Goal: Transaction & Acquisition: Purchase product/service

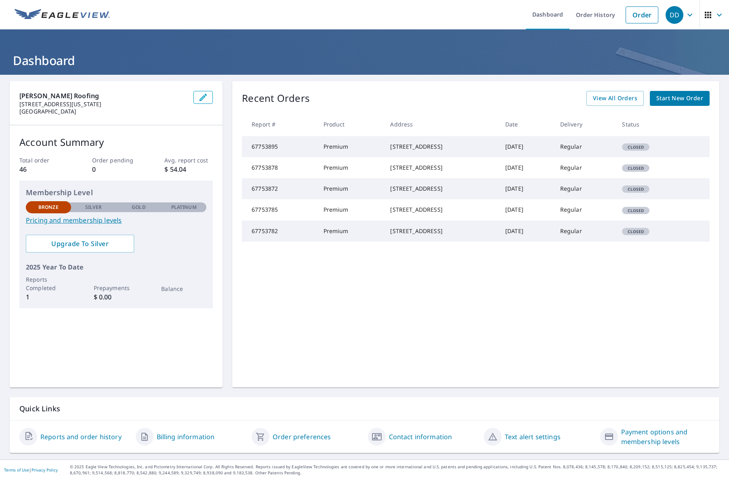
click at [84, 223] on link "Pricing and membership levels" at bounding box center [116, 220] width 181 height 10
click at [689, 11] on icon "button" at bounding box center [690, 15] width 10 height 10
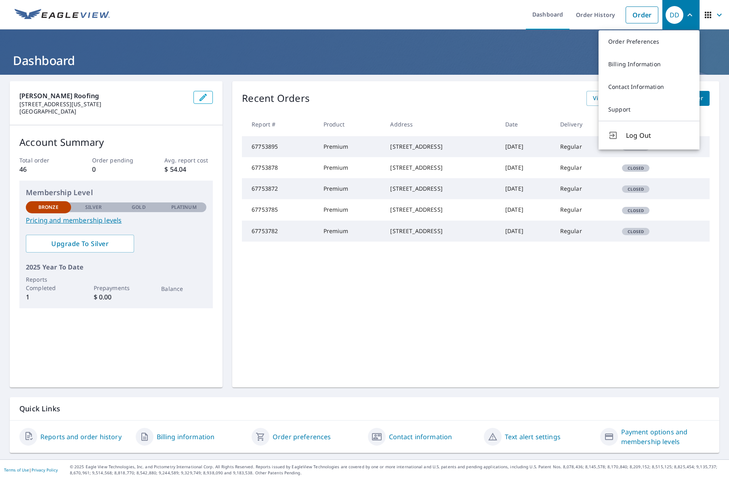
click at [487, 103] on div "Recent Orders View All Orders Start New Order" at bounding box center [476, 98] width 468 height 15
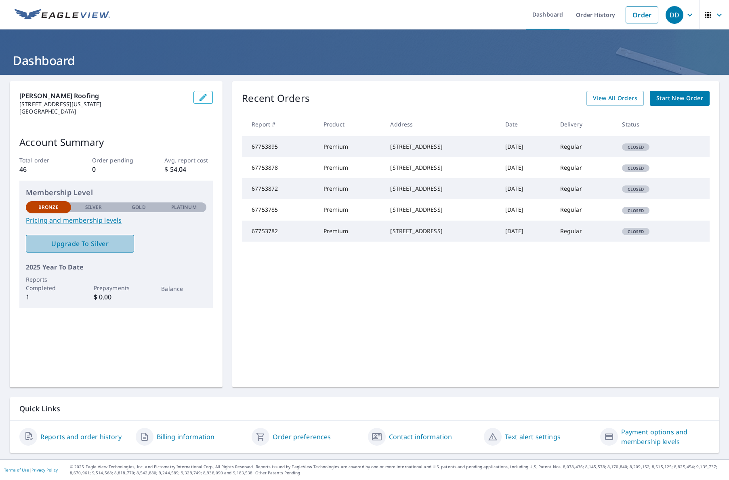
click at [72, 244] on span "Upgrade To Silver" at bounding box center [79, 243] width 95 height 9
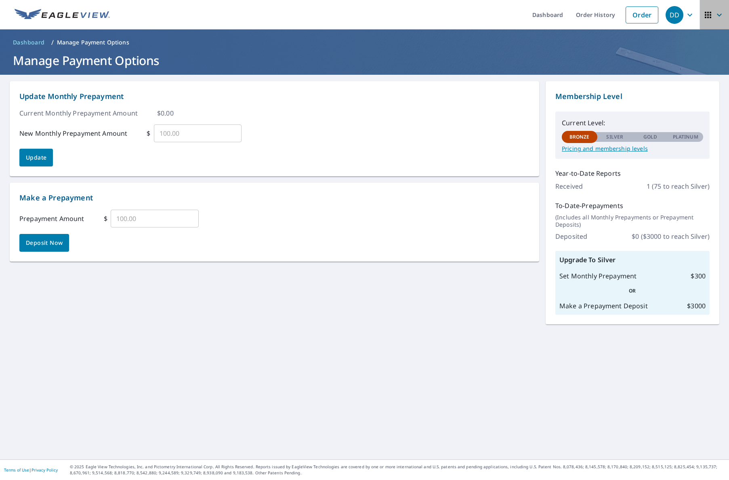
click at [722, 15] on icon "button" at bounding box center [720, 15] width 10 height 10
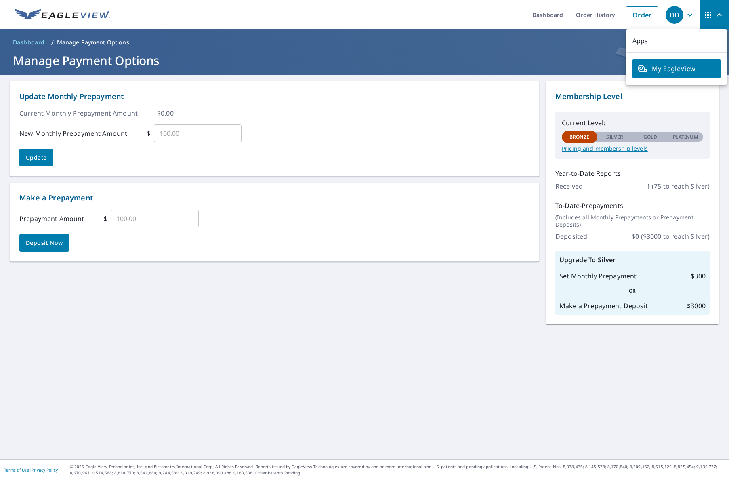
click at [722, 15] on icon "button" at bounding box center [720, 15] width 10 height 10
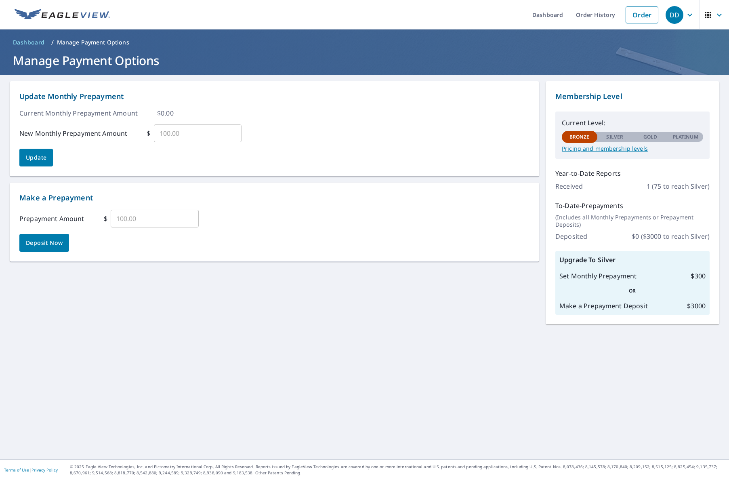
click at [708, 14] on icon "button" at bounding box center [708, 15] width 6 height 6
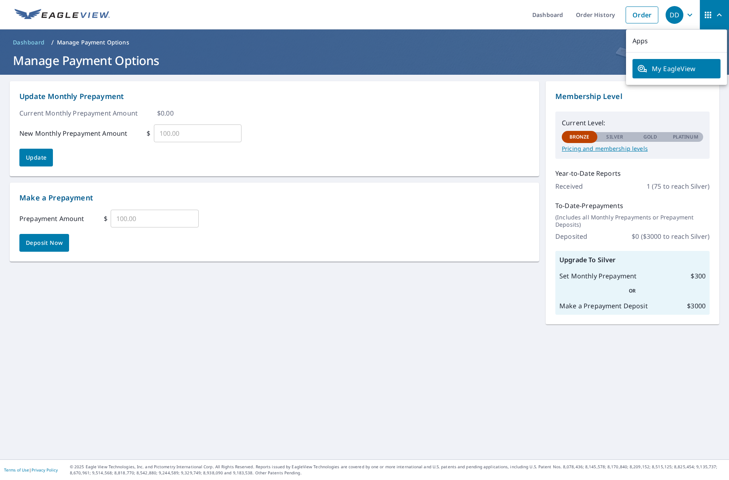
click at [659, 69] on span "My EagleView" at bounding box center [677, 69] width 78 height 10
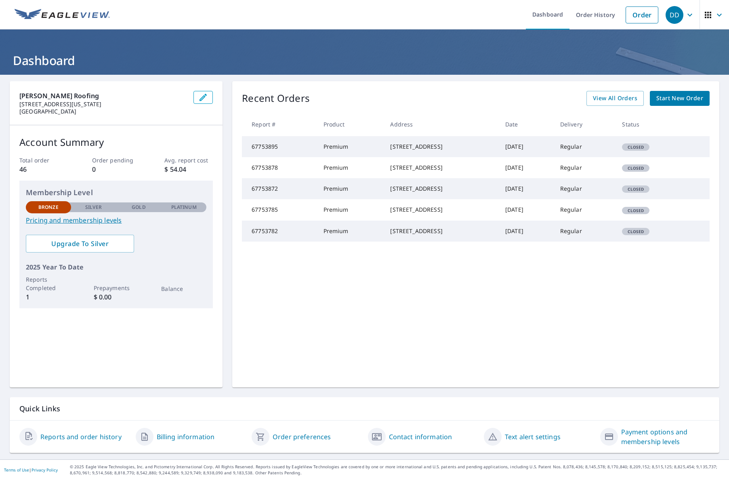
click at [430, 437] on link "Contact information" at bounding box center [420, 437] width 63 height 10
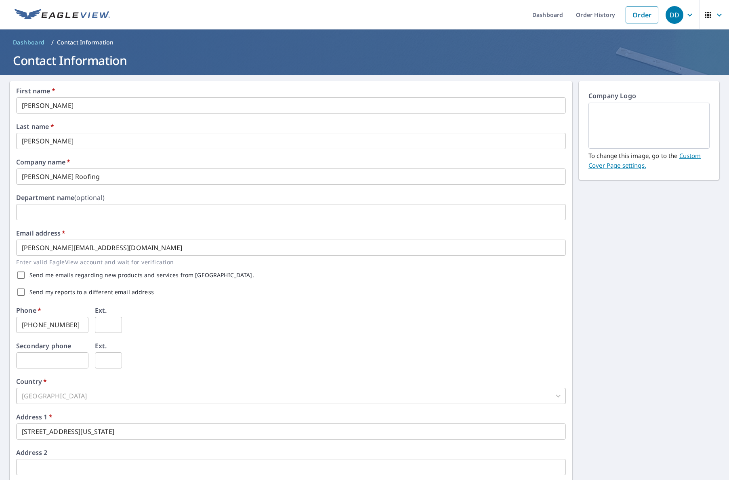
click at [166, 398] on div "[GEOGRAPHIC_DATA]" at bounding box center [291, 396] width 550 height 16
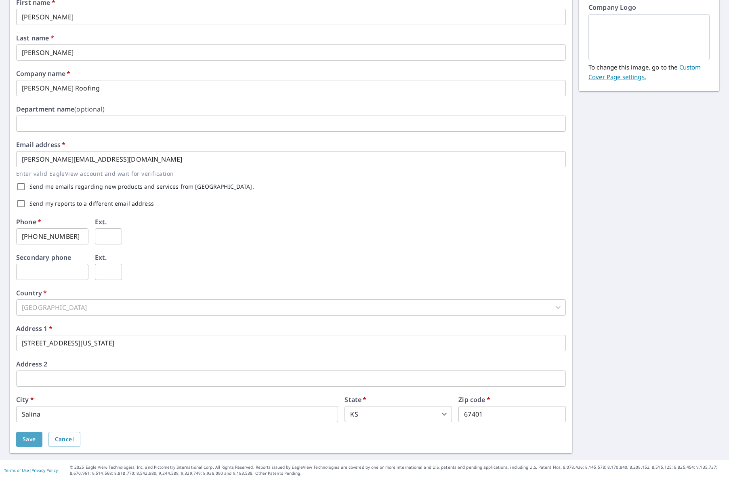
click at [29, 438] on span "Save" at bounding box center [29, 439] width 13 height 10
click at [65, 443] on span "Cancel" at bounding box center [64, 439] width 19 height 10
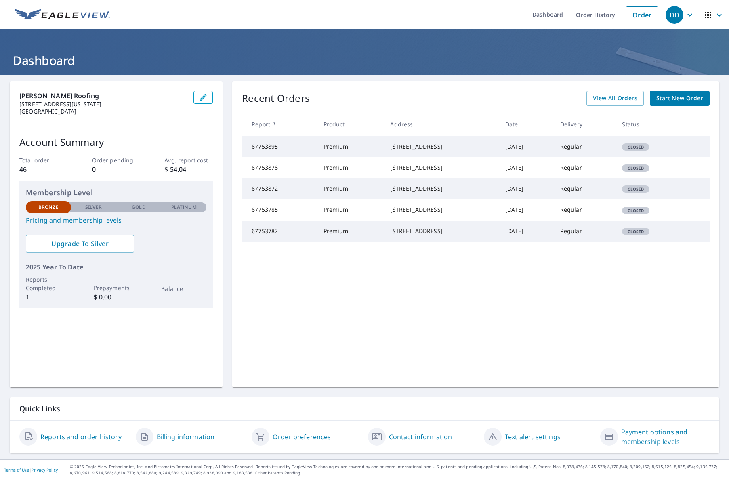
scroll to position [0, 0]
click at [716, 14] on icon "button" at bounding box center [720, 15] width 10 height 10
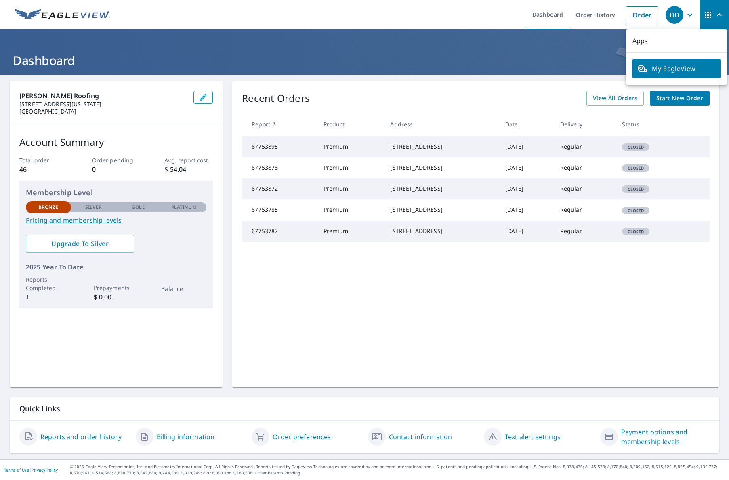
click at [687, 16] on icon "button" at bounding box center [690, 15] width 10 height 10
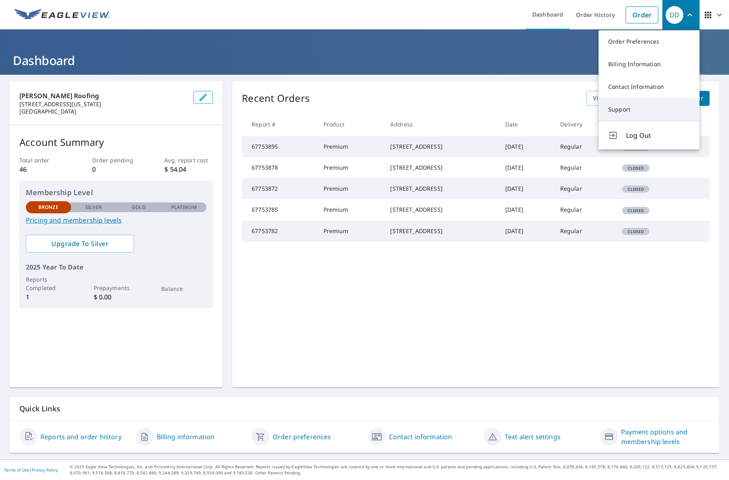
click at [614, 112] on link "Support" at bounding box center [649, 109] width 101 height 23
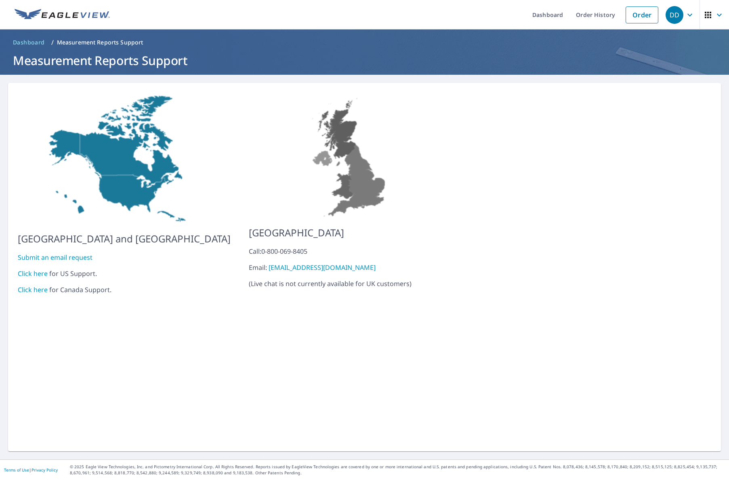
click at [31, 269] on link "Click here" at bounding box center [33, 273] width 30 height 9
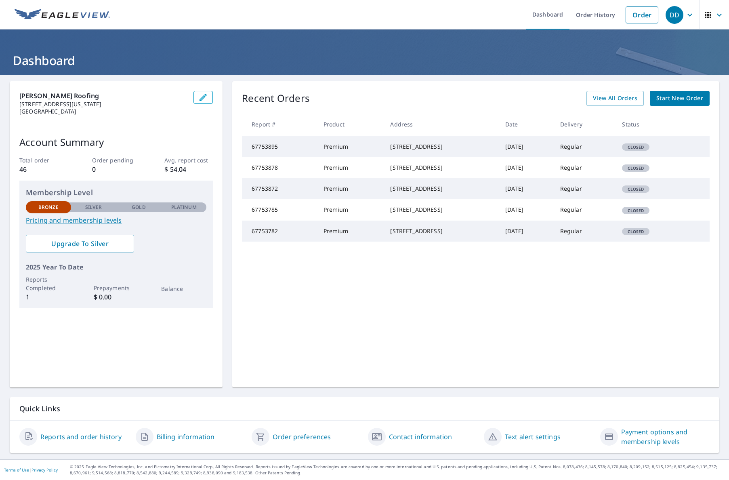
click at [688, 99] on span "Start New Order" at bounding box center [680, 98] width 47 height 10
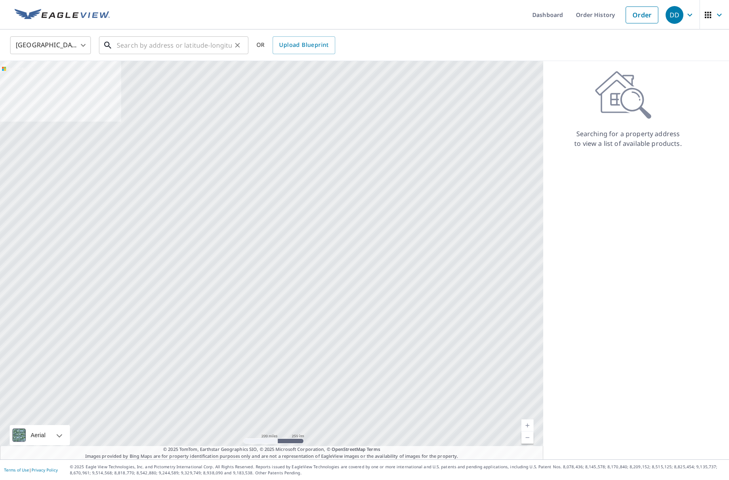
click at [123, 46] on input "text" at bounding box center [174, 45] width 115 height 23
click at [192, 46] on input "text" at bounding box center [174, 45] width 115 height 23
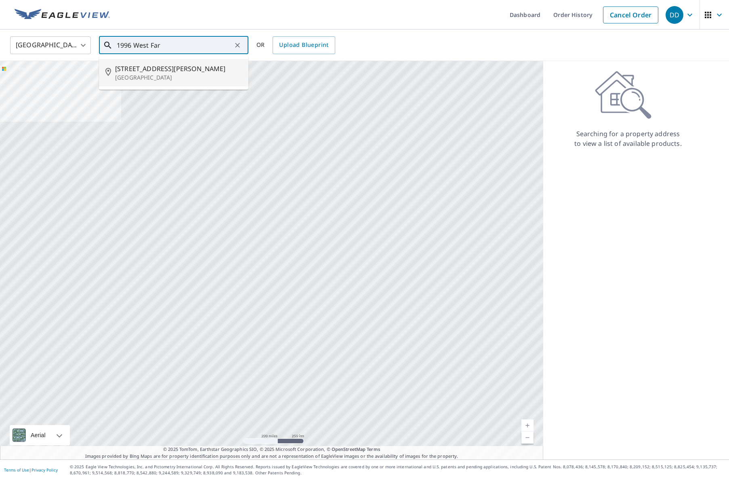
drag, startPoint x: 157, startPoint y: 70, endPoint x: 165, endPoint y: 70, distance: 8.1
click at [160, 70] on span "1996 W Farrelly Rd" at bounding box center [178, 69] width 127 height 10
type input "1996 W Farrelly Rd Salina, KS 67401"
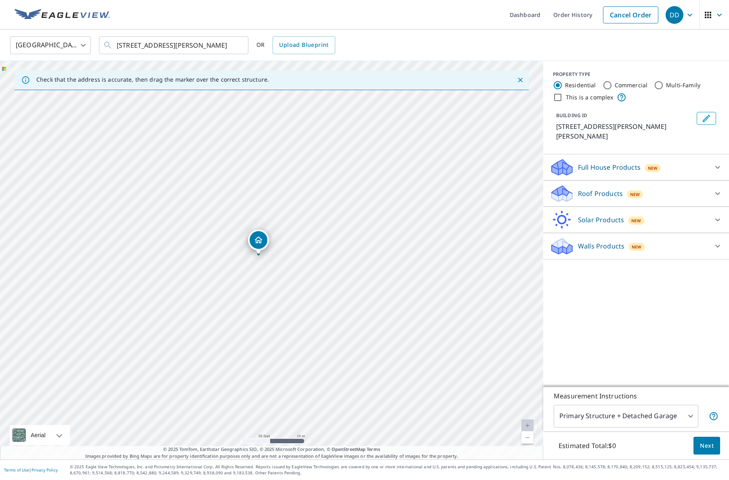
click at [675, 417] on body "DD DD Dashboard Order History Cancel Order DD United States US ​ 1996 W Farrell…" at bounding box center [364, 240] width 729 height 480
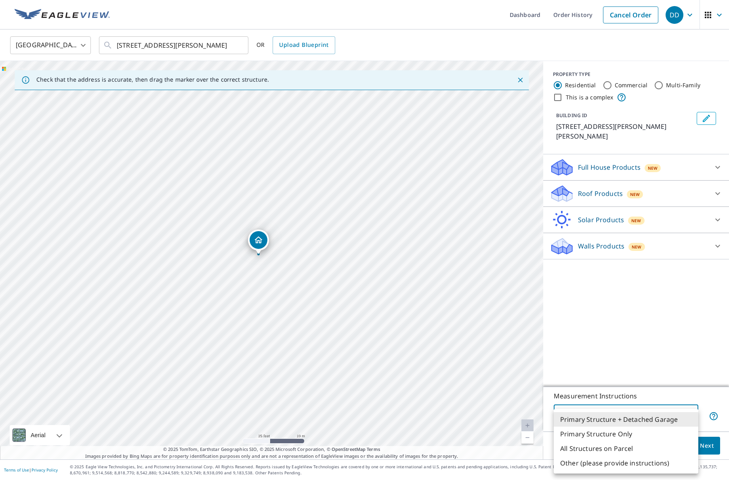
click at [626, 434] on li "Primary Structure Only" at bounding box center [626, 434] width 145 height 15
type input "2"
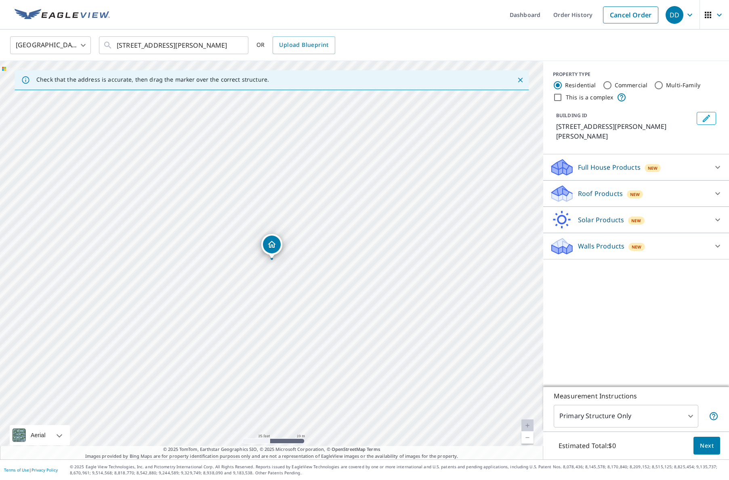
click at [698, 341] on div "PROPERTY TYPE Residential Commercial Multi-Family This is a complex BUILDING ID…" at bounding box center [637, 224] width 186 height 326
click at [720, 189] on icon at bounding box center [718, 194] width 10 height 10
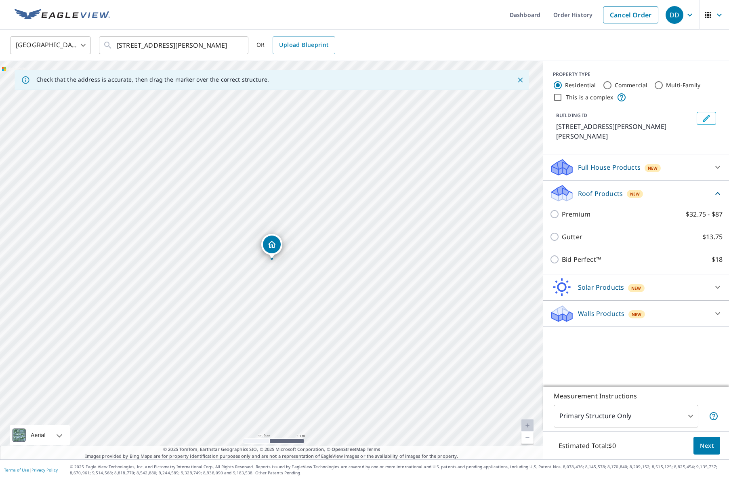
click at [715, 162] on icon at bounding box center [718, 167] width 10 height 10
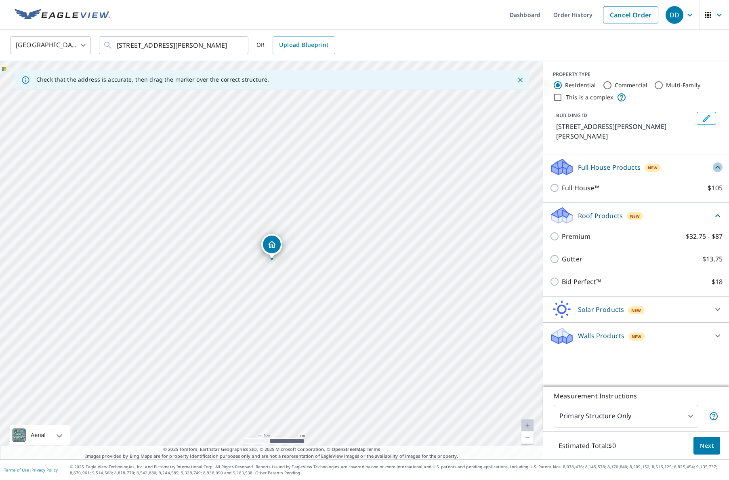
click at [714, 162] on icon at bounding box center [718, 167] width 10 height 10
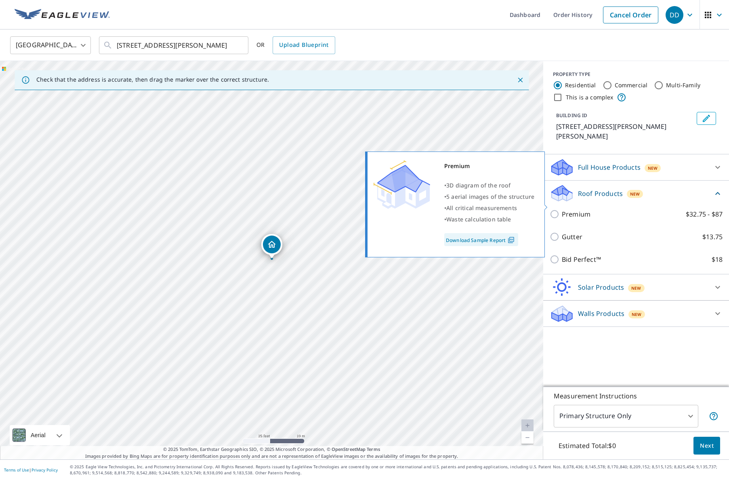
click at [558, 209] on input "Premium $32.75 - $87" at bounding box center [556, 214] width 12 height 10
checkbox input "true"
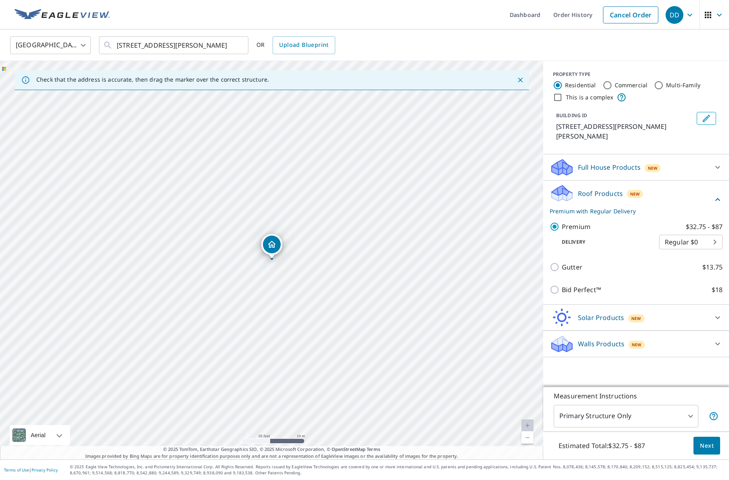
click at [714, 446] on button "Next" at bounding box center [707, 446] width 27 height 18
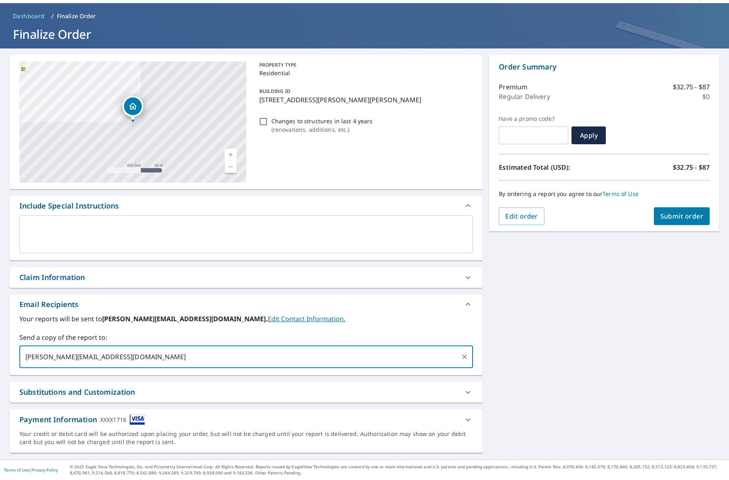
type input "[PERSON_NAME][EMAIL_ADDRESS][DOMAIN_NAME]"
click at [455, 392] on div "Substitutions and Customization" at bounding box center [238, 392] width 439 height 11
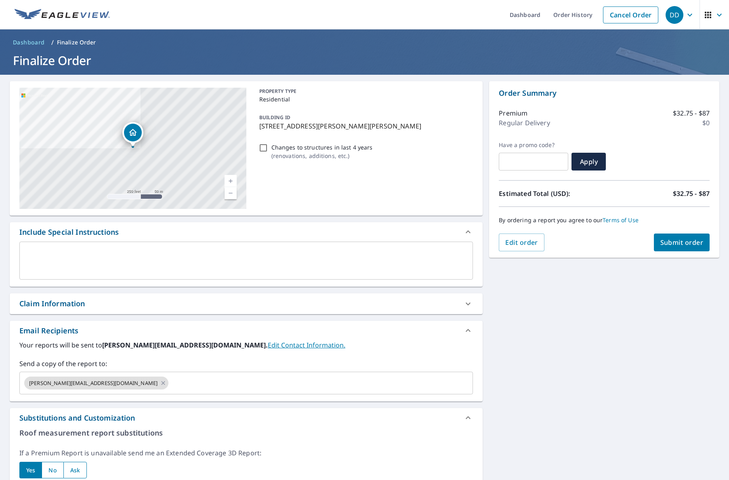
click at [684, 246] on span "Submit order" at bounding box center [682, 242] width 43 height 9
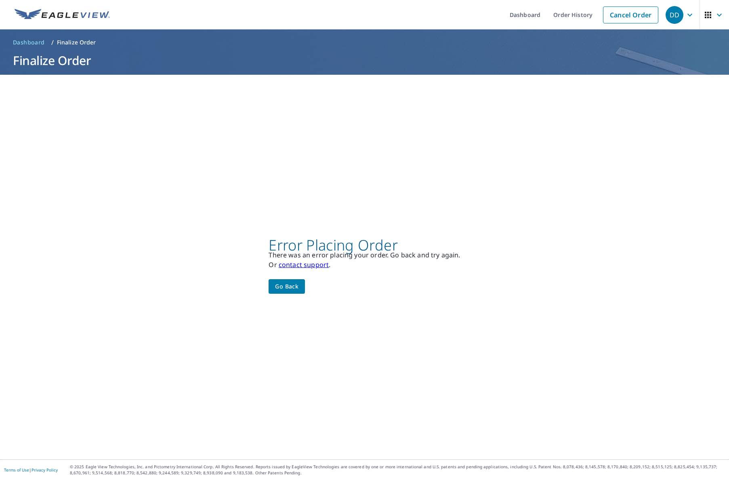
click at [299, 266] on link "contact support" at bounding box center [304, 264] width 50 height 9
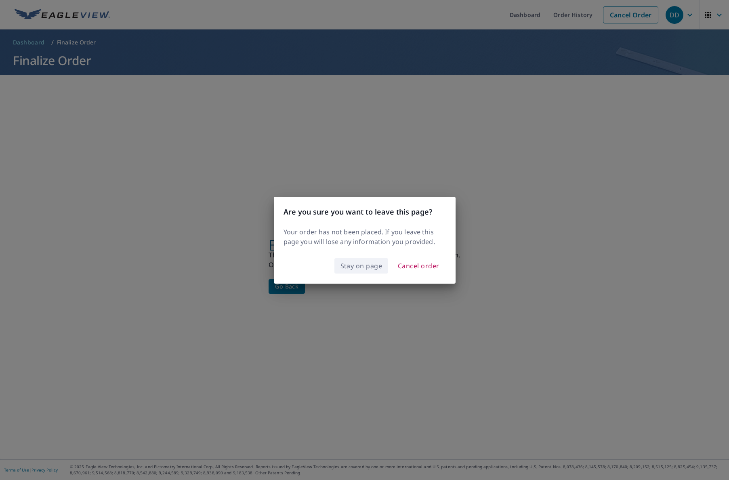
click at [361, 266] on span "Stay on page" at bounding box center [362, 265] width 42 height 11
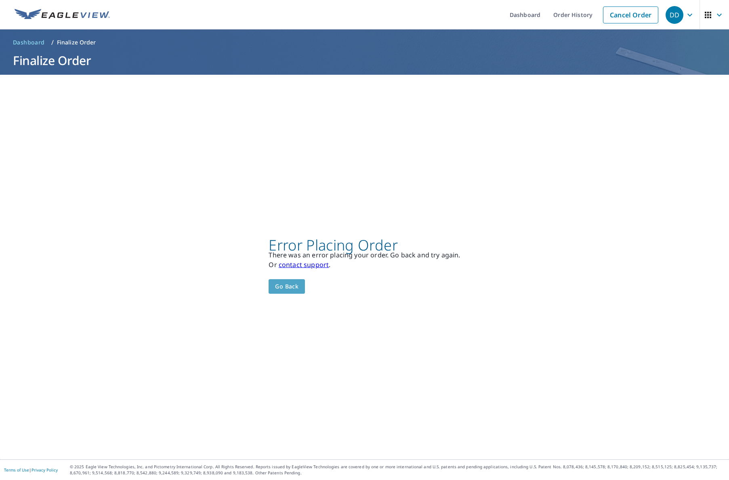
click at [294, 286] on span "Go back" at bounding box center [286, 287] width 23 height 10
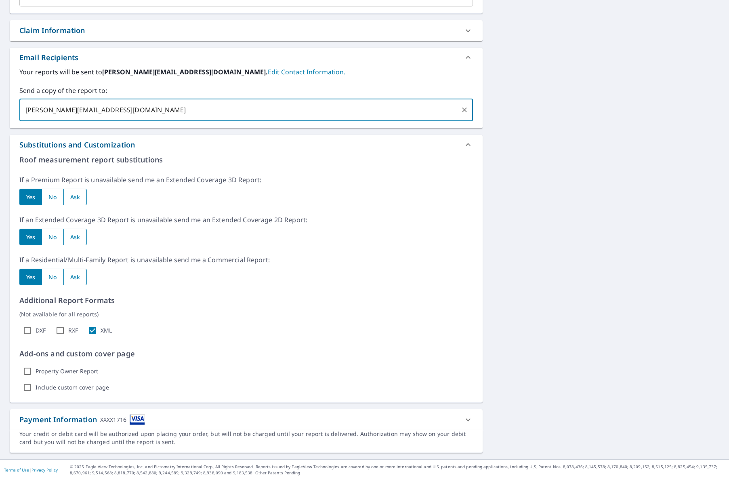
scroll to position [273, 0]
type input "[PERSON_NAME][EMAIL_ADDRESS][DOMAIN_NAME]"
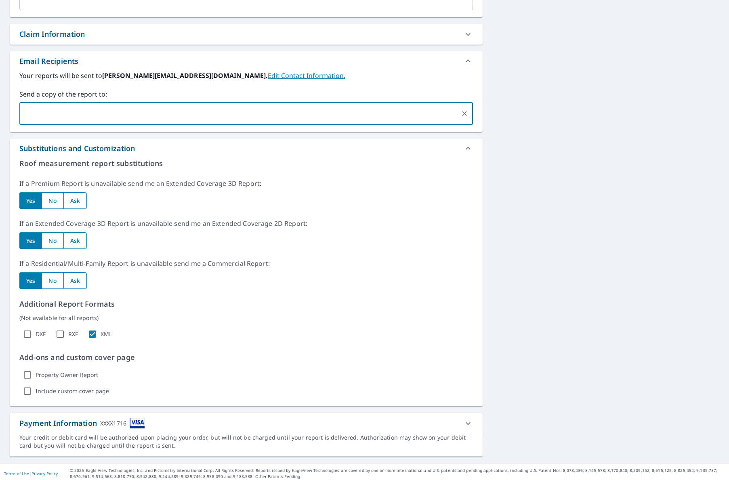
click at [131, 436] on div "Your credit or debit card will be authorized upon placing your order, but will …" at bounding box center [246, 442] width 454 height 16
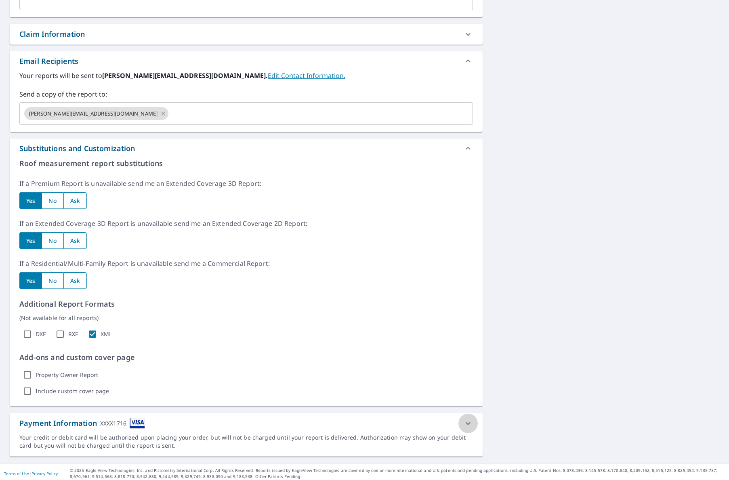
click at [463, 423] on div at bounding box center [468, 423] width 19 height 19
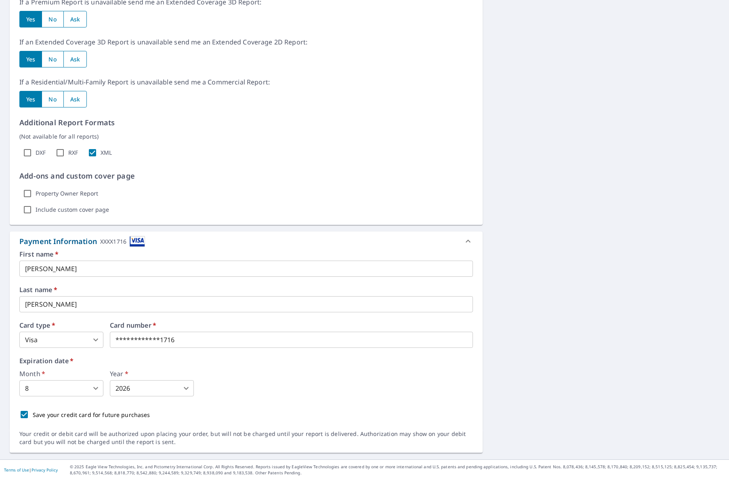
scroll to position [451, 0]
type input "3"
click at [82, 390] on body "DD DD Dashboard Order History Cancel Order DD Dashboard / Finalize Order Finali…" at bounding box center [364, 240] width 729 height 480
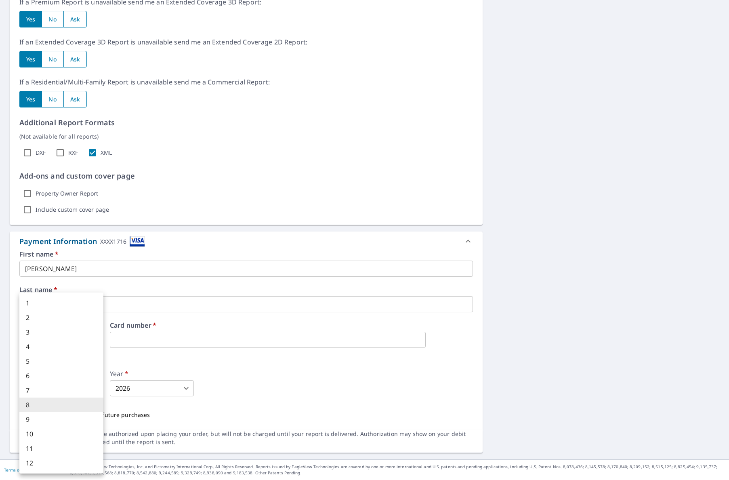
click at [44, 327] on li "3" at bounding box center [61, 332] width 84 height 15
type input "3"
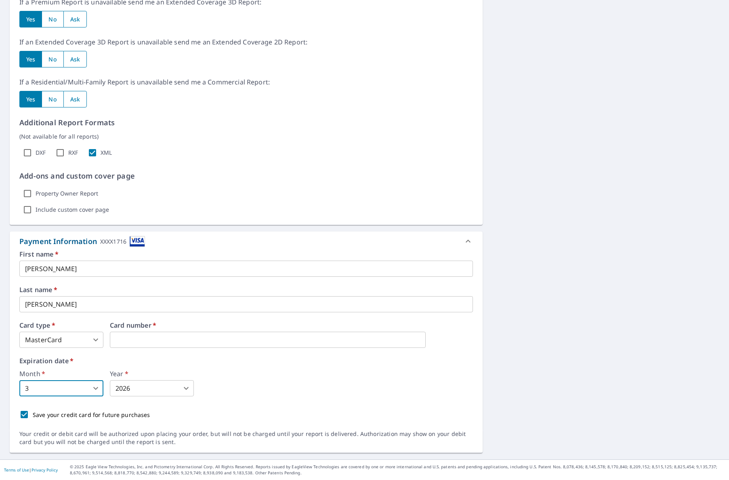
click at [156, 387] on body "DD DD Dashboard Order History Cancel Order DD Dashboard / Finalize Order Finali…" at bounding box center [364, 240] width 729 height 480
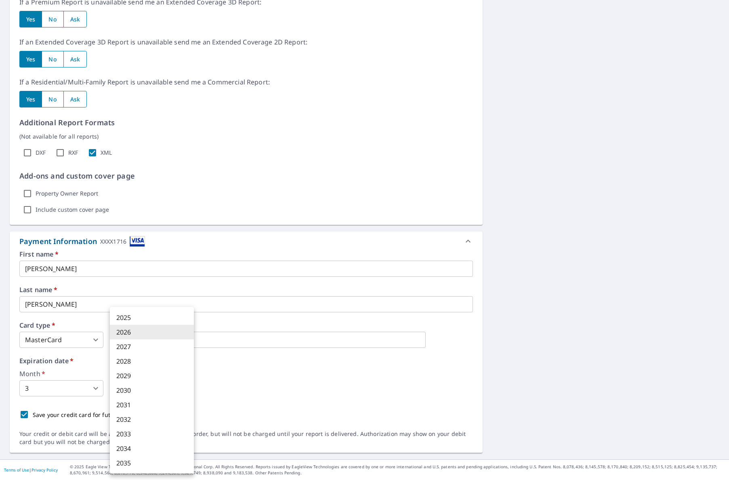
click at [139, 374] on li "2029" at bounding box center [152, 376] width 84 height 15
type input "2029"
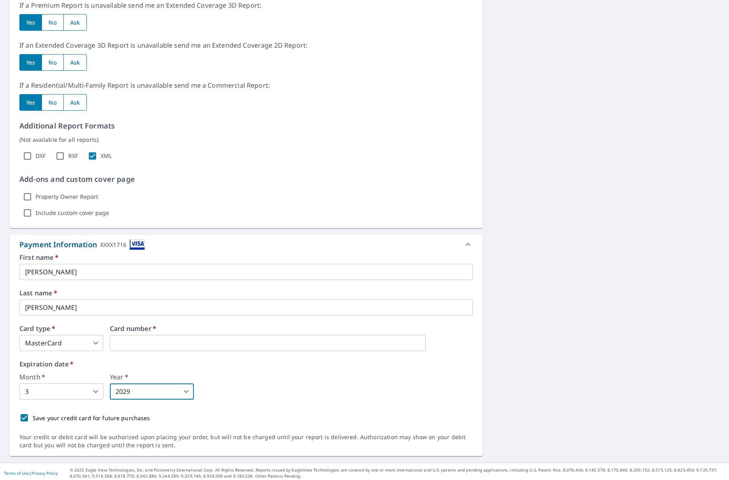
click at [273, 403] on div "First name   * Dustin ​ Last name   * Duhr ​ Card type   * MasterCard 3 ​ Card …" at bounding box center [246, 340] width 454 height 172
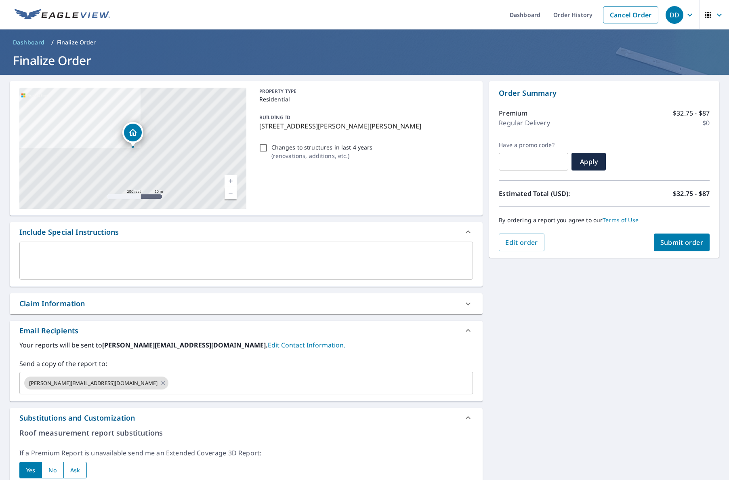
scroll to position [0, 0]
click at [678, 243] on span "Submit order" at bounding box center [682, 242] width 43 height 9
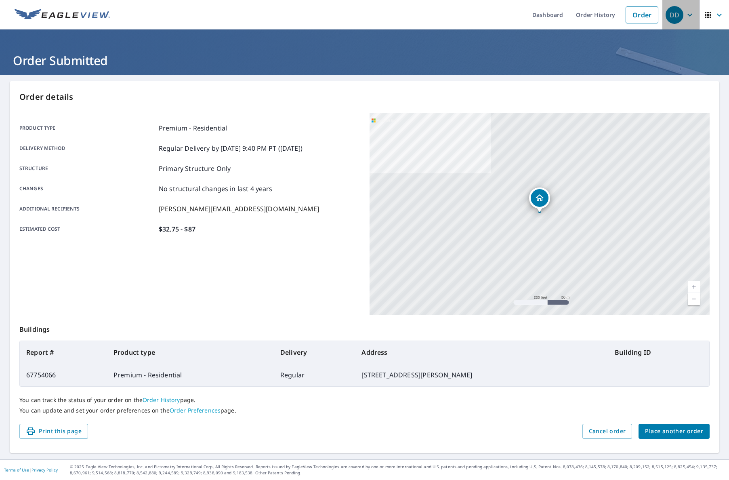
click at [689, 14] on icon "button" at bounding box center [690, 14] width 5 height 3
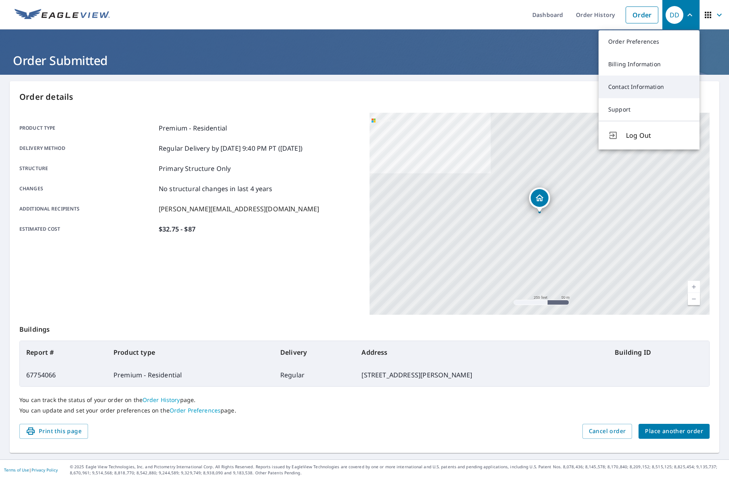
click at [635, 92] on link "Contact Information" at bounding box center [649, 87] width 101 height 23
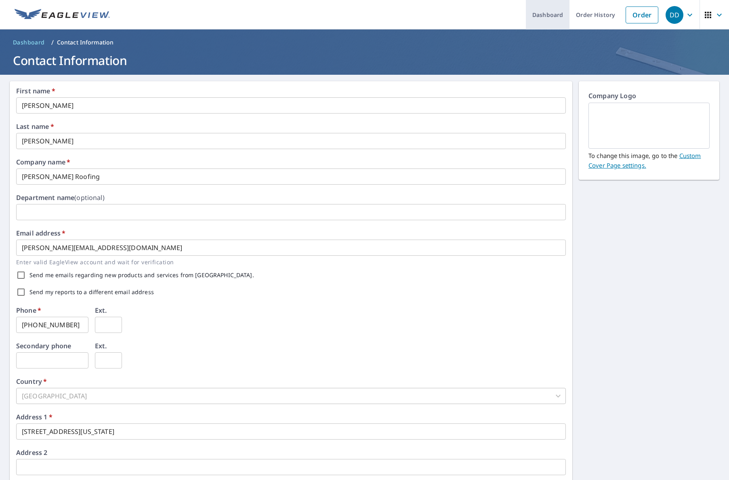
click at [557, 16] on link "Dashboard" at bounding box center [548, 14] width 44 height 29
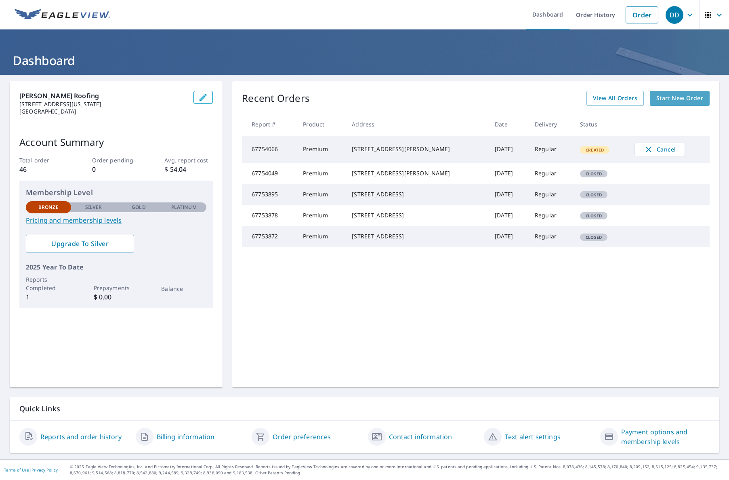
click at [683, 96] on span "Start New Order" at bounding box center [680, 98] width 47 height 10
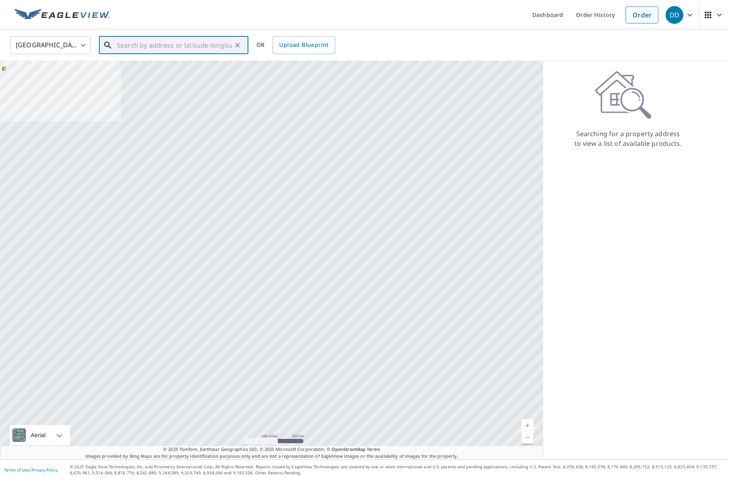
click at [171, 47] on input "text" at bounding box center [174, 45] width 115 height 23
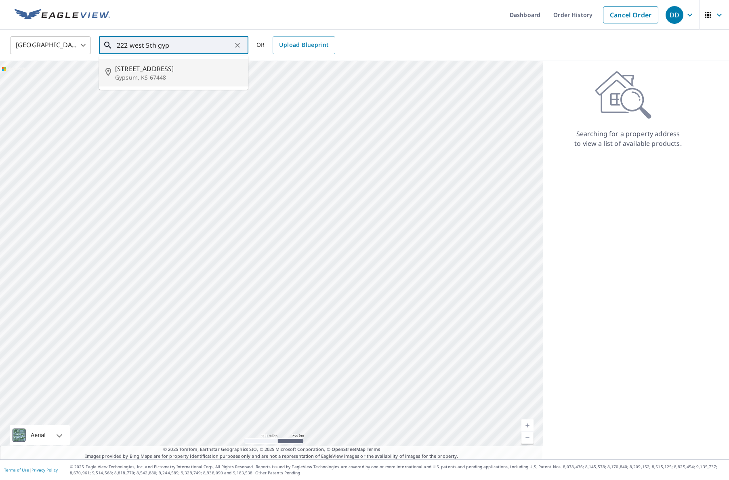
click at [147, 66] on span "222 W 5th St" at bounding box center [178, 69] width 127 height 10
type input "222 W 5th St Gypsum, KS 67448"
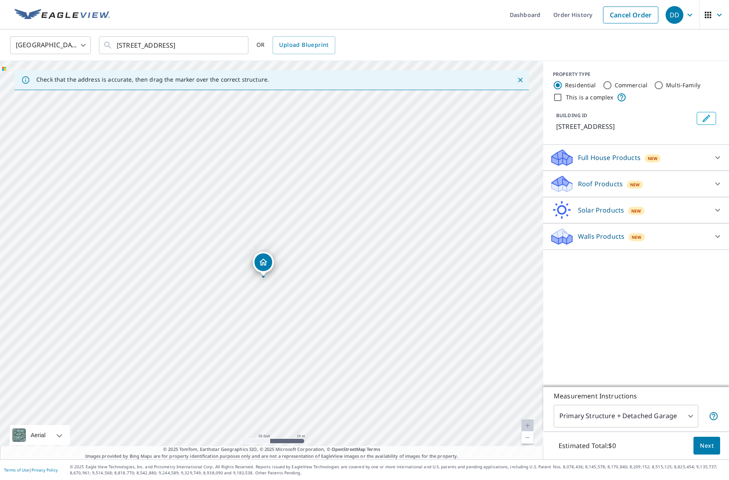
drag, startPoint x: 273, startPoint y: 243, endPoint x: 265, endPoint y: 259, distance: 18.1
click at [710, 186] on div at bounding box center [717, 183] width 19 height 19
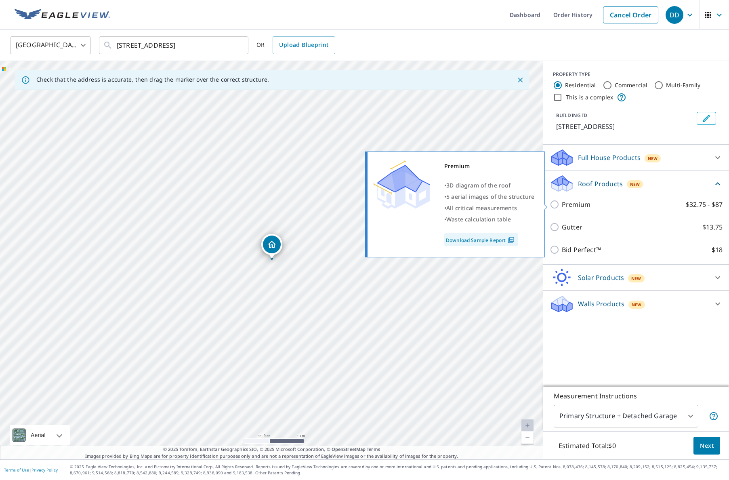
click at [557, 205] on input "Premium $32.75 - $87" at bounding box center [556, 205] width 12 height 10
checkbox input "true"
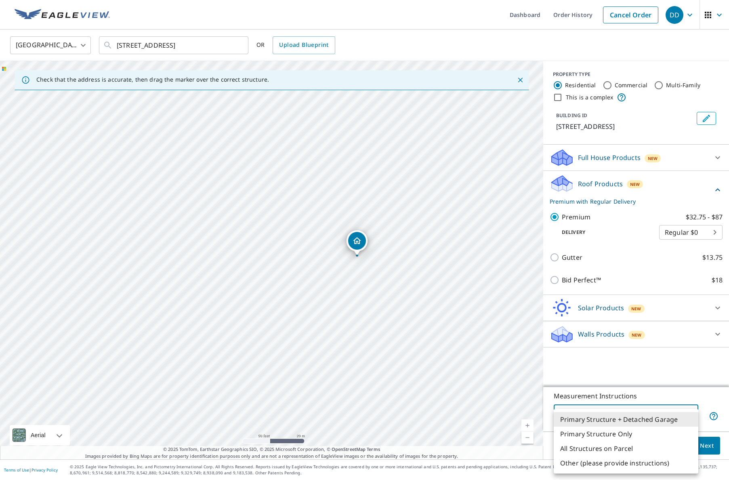
click at [694, 417] on body "DD DD Dashboard Order History Cancel Order DD United States US ​ 222 W 5th St G…" at bounding box center [364, 240] width 729 height 480
click at [618, 436] on li "Primary Structure Only" at bounding box center [626, 434] width 145 height 15
type input "2"
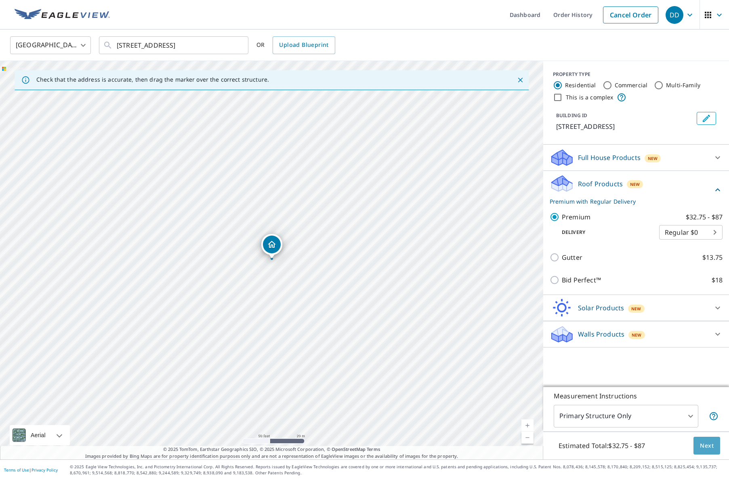
click at [706, 449] on span "Next" at bounding box center [707, 446] width 14 height 10
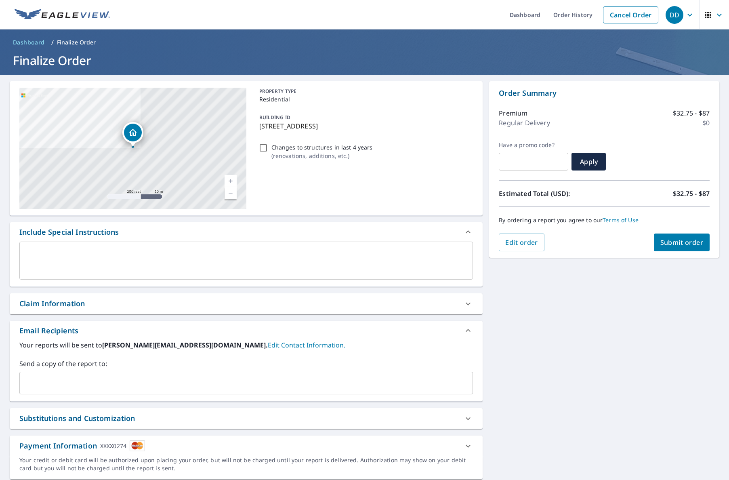
click at [268, 345] on link "Edit Contact Information." at bounding box center [307, 345] width 78 height 9
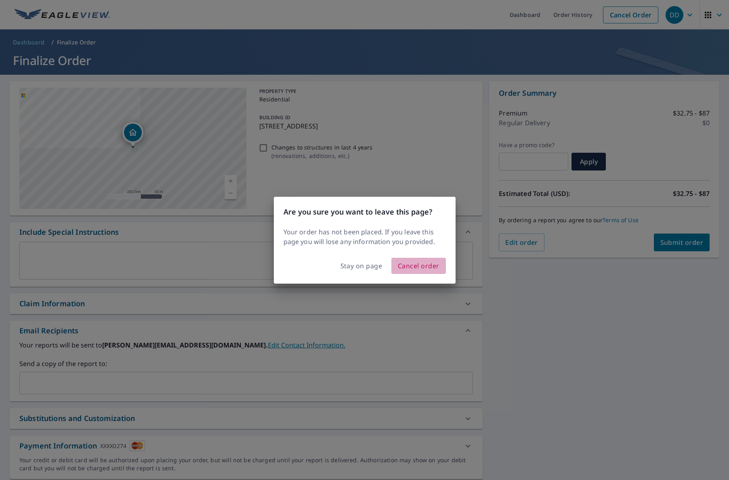
click at [413, 266] on span "Cancel order" at bounding box center [419, 265] width 42 height 11
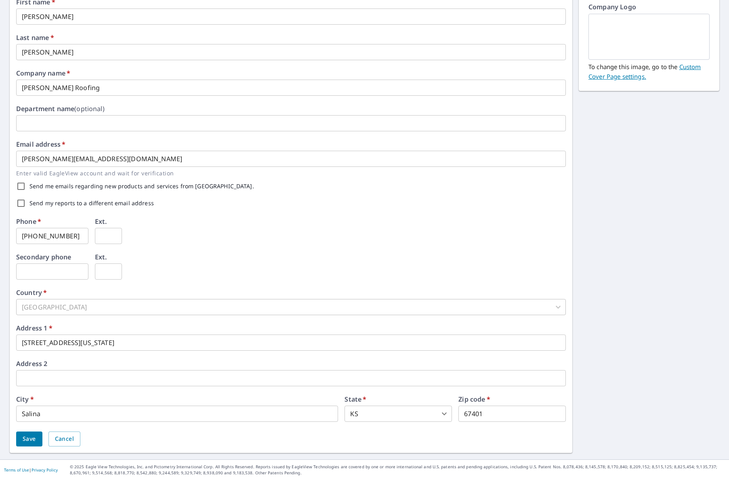
scroll to position [88, 0]
click at [60, 438] on span "Cancel" at bounding box center [64, 439] width 19 height 10
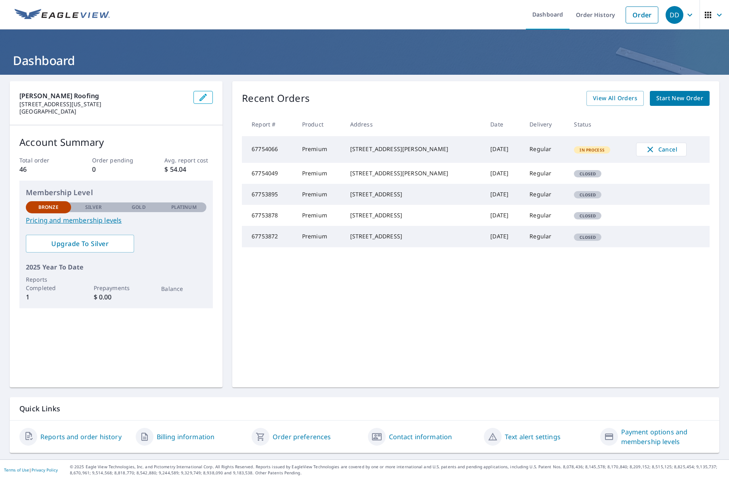
click at [689, 96] on span "Start New Order" at bounding box center [680, 98] width 47 height 10
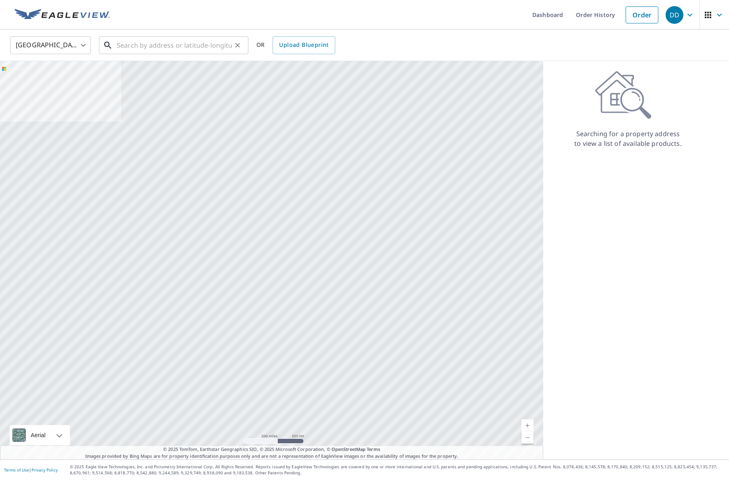
click at [154, 48] on input "text" at bounding box center [174, 45] width 115 height 23
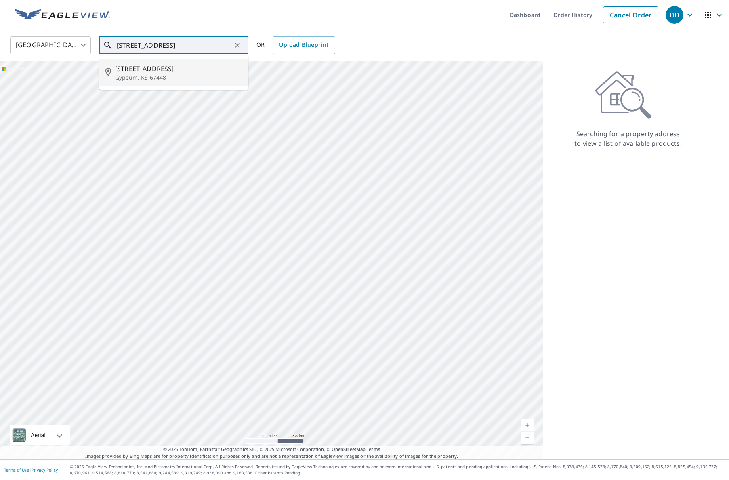
click at [137, 72] on span "222 W 5th St" at bounding box center [178, 69] width 127 height 10
type input "222 W 5th St Gypsum, KS 67448"
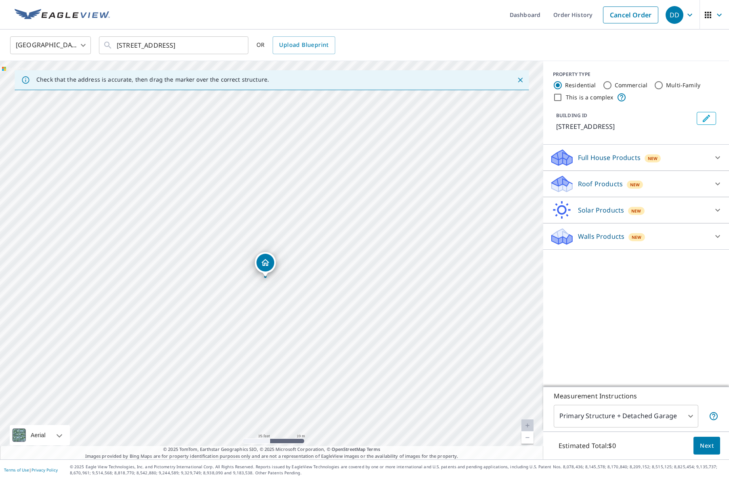
drag, startPoint x: 280, startPoint y: 249, endPoint x: 269, endPoint y: 265, distance: 19.3
click at [715, 185] on icon at bounding box center [718, 184] width 10 height 10
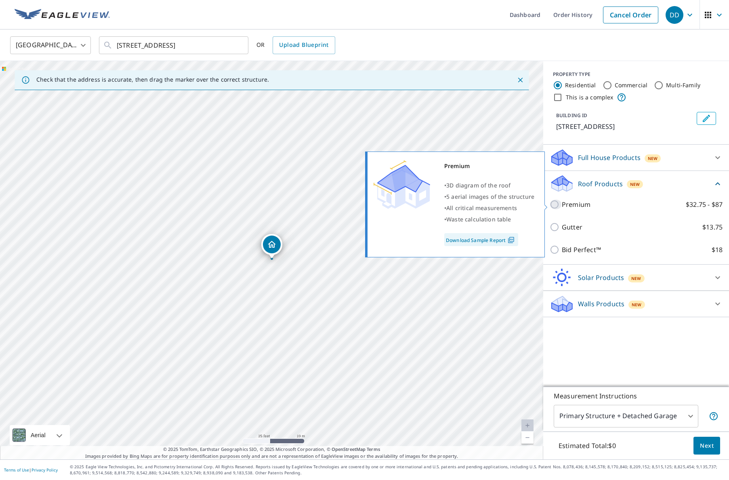
click at [558, 207] on input "Premium $32.75 - $87" at bounding box center [556, 205] width 12 height 10
checkbox input "true"
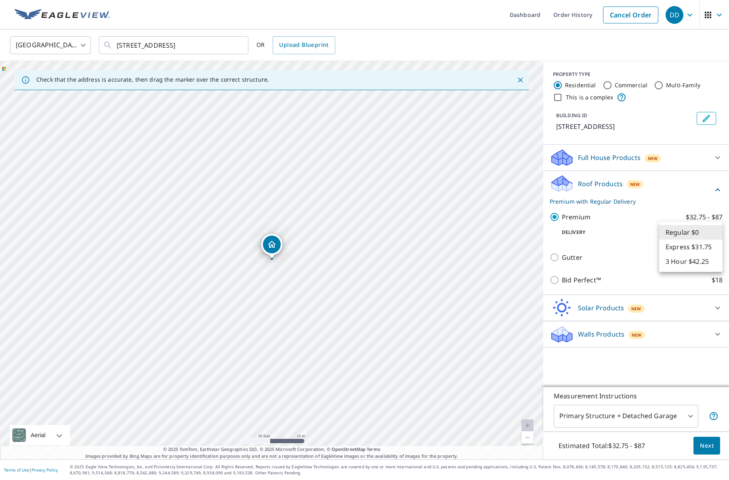
click at [712, 229] on body "DD DD Dashboard Order History Cancel Order DD United States US ​ 222 W 5th St G…" at bounding box center [364, 240] width 729 height 480
click at [640, 227] on div at bounding box center [364, 240] width 729 height 480
click at [708, 446] on span "Next" at bounding box center [707, 446] width 14 height 10
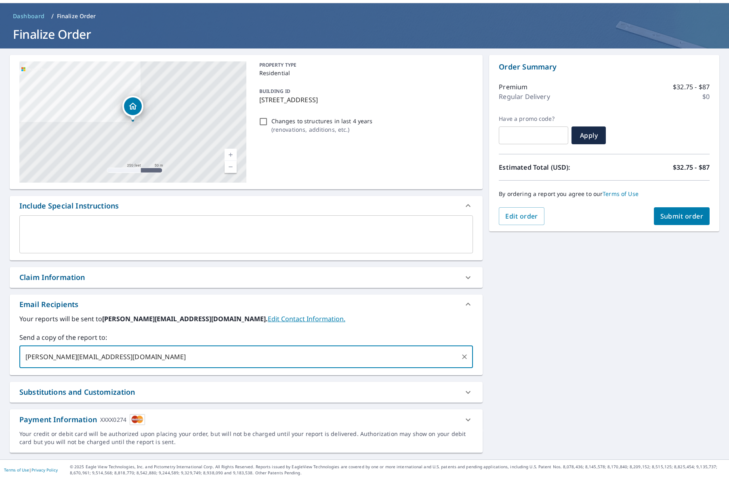
type input "[PERSON_NAME][EMAIL_ADDRESS][DOMAIN_NAME]"
